Goal: Task Accomplishment & Management: Manage account settings

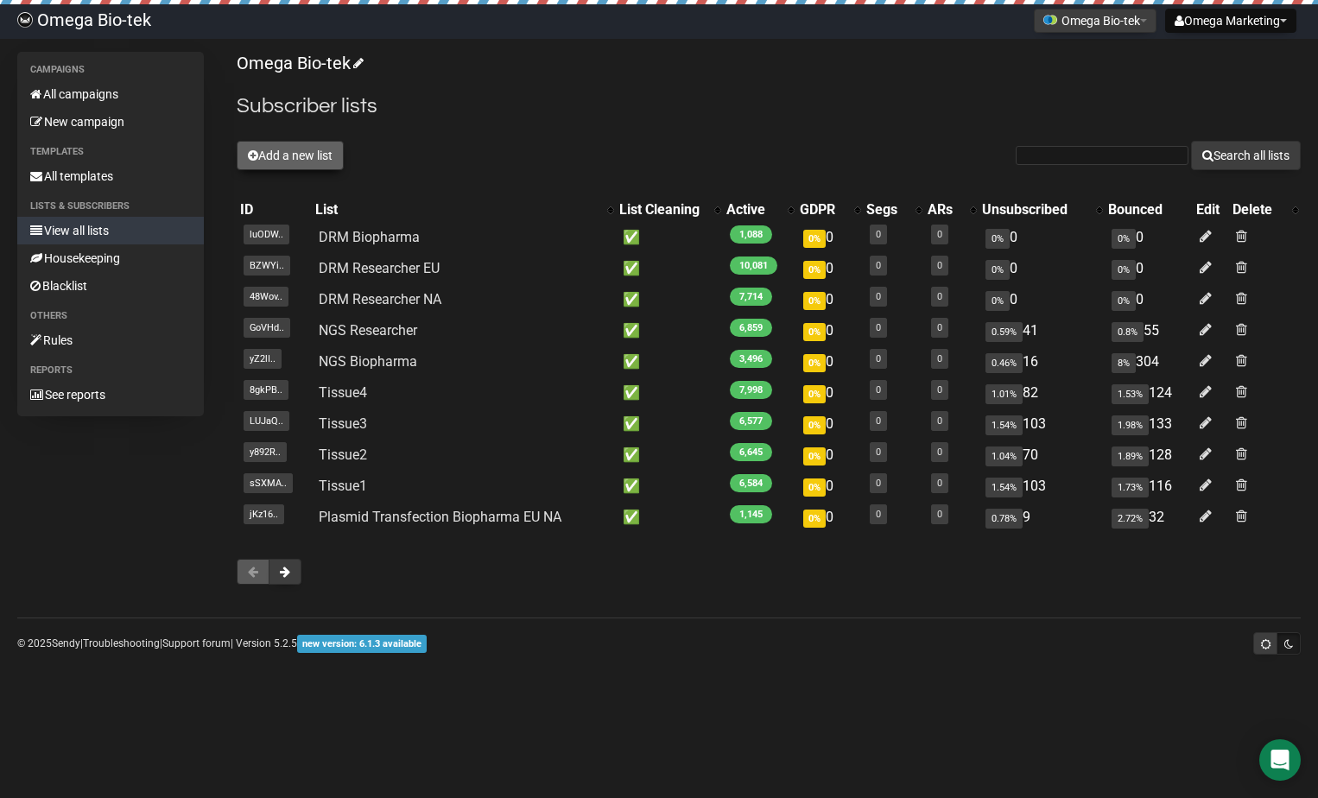
click at [276, 146] on button "Add a new list" at bounding box center [290, 155] width 107 height 29
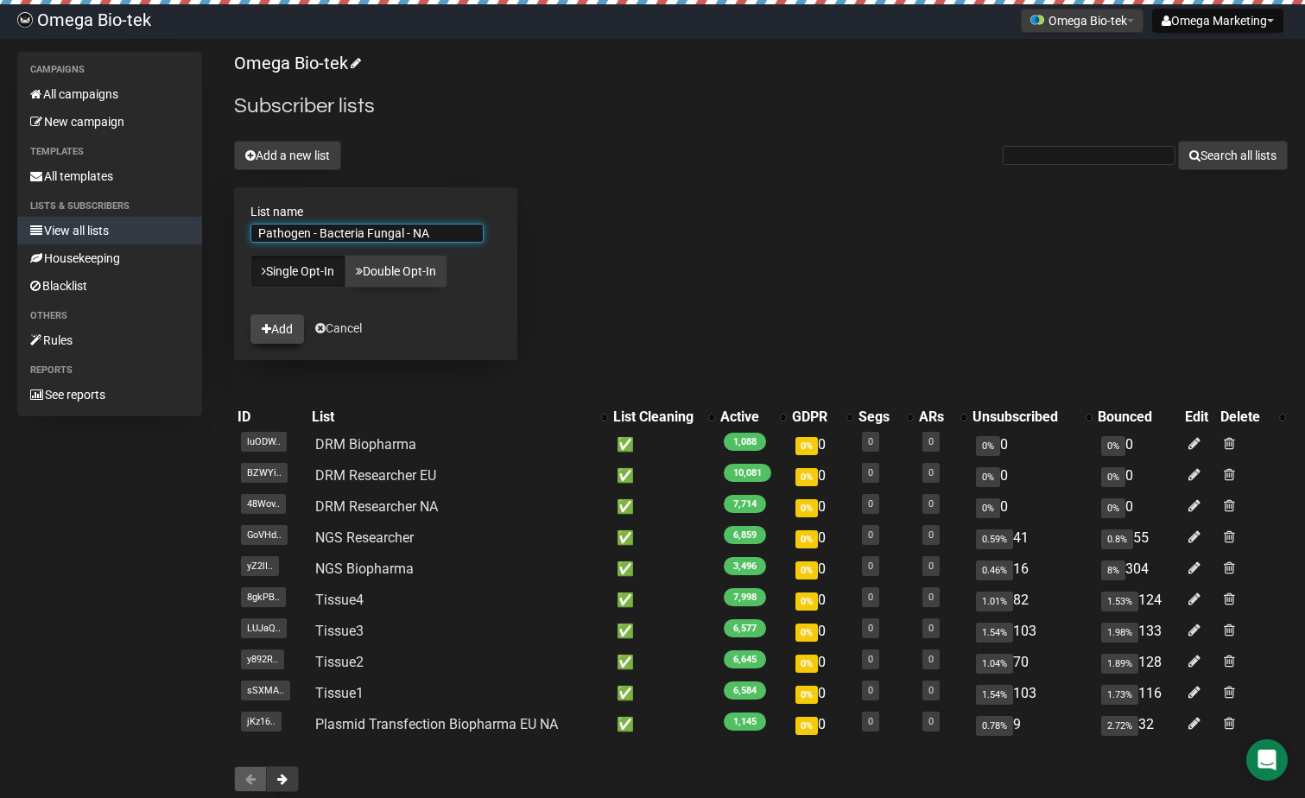
type input "Pathogen - Bacteria Fungal - NA"
click at [292, 334] on button "Add" at bounding box center [277, 328] width 54 height 29
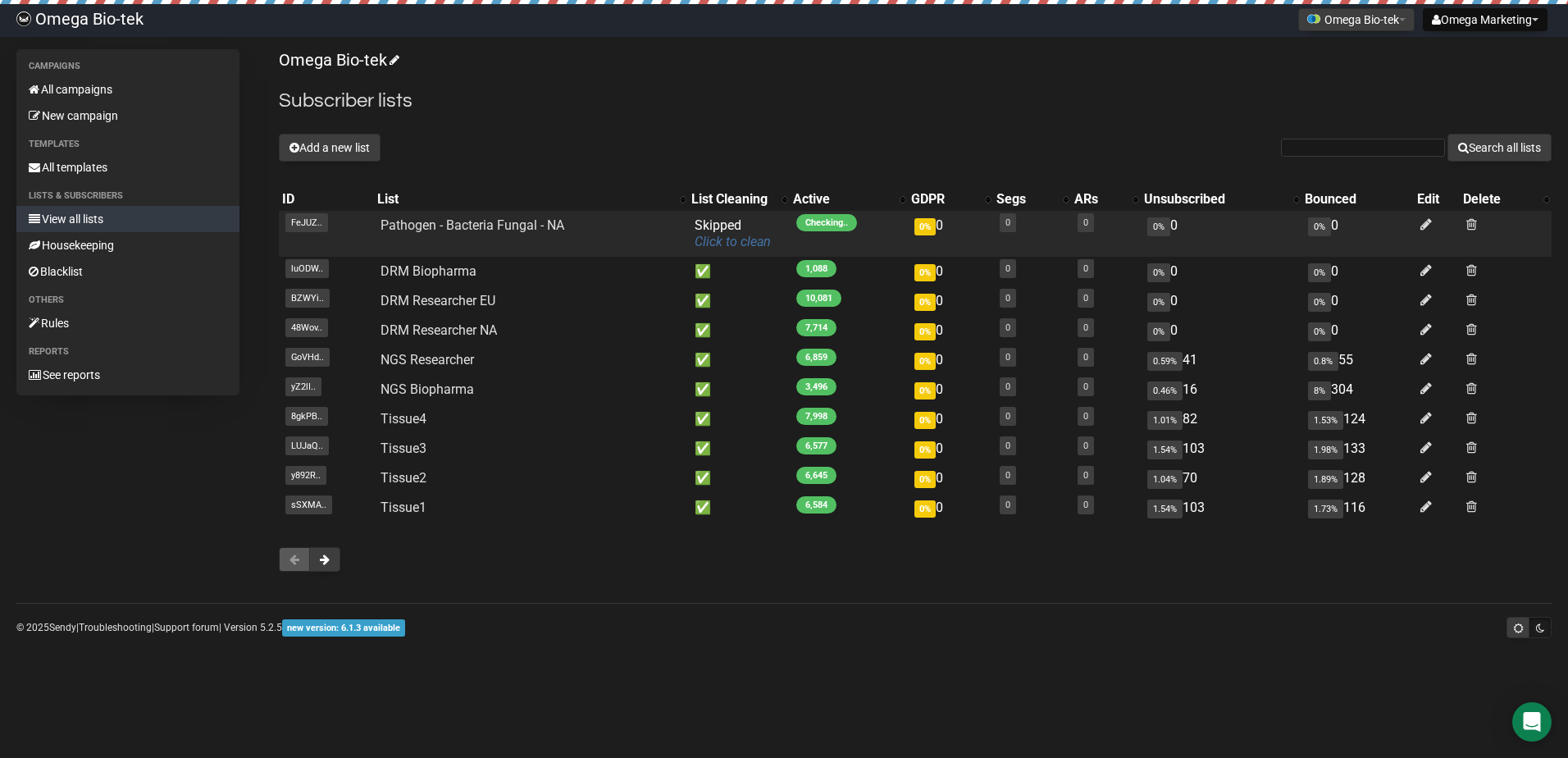
click at [729, 243] on link "Click to clean" at bounding box center [732, 241] width 76 height 15
